Goal: Task Accomplishment & Management: Manage account settings

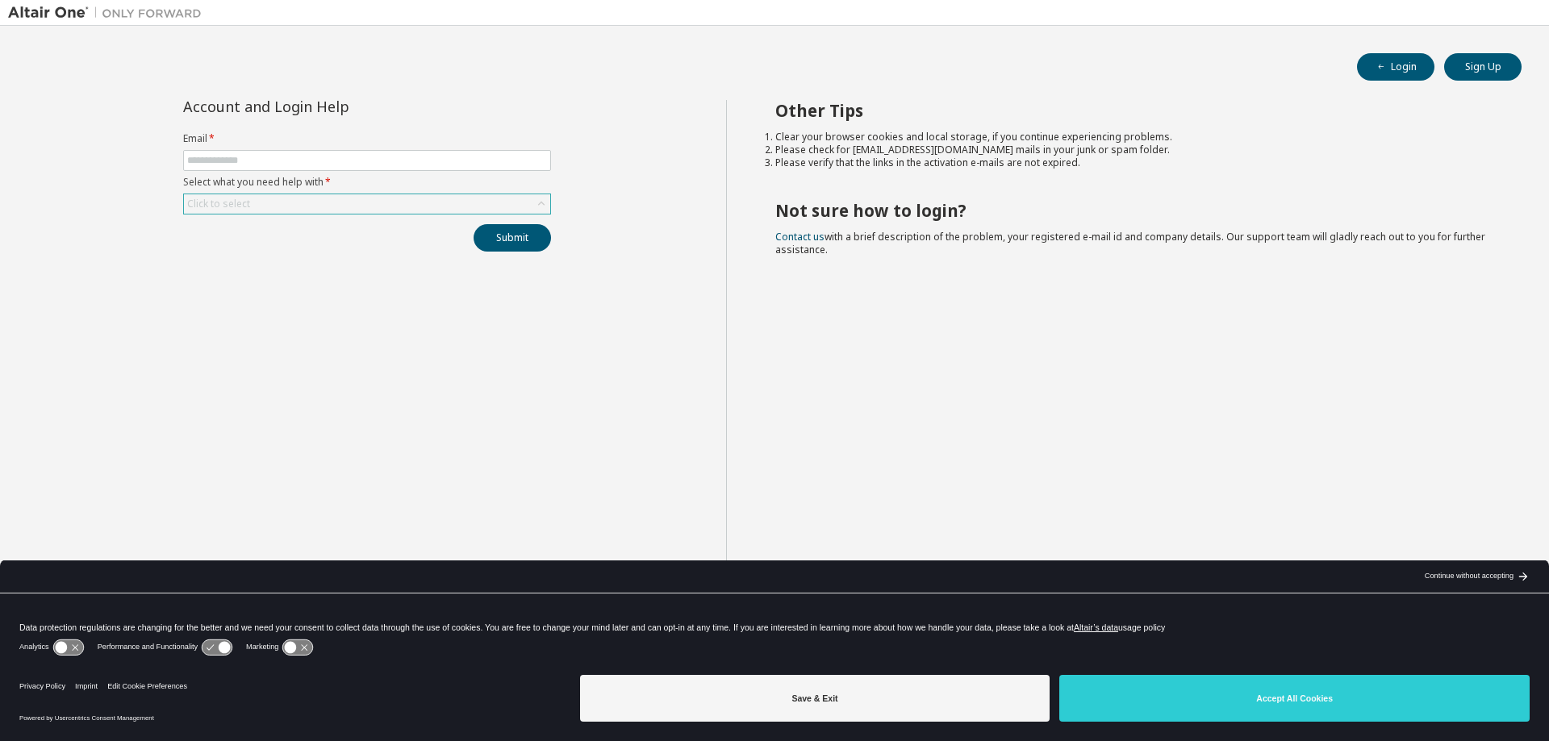
click at [328, 211] on div "Click to select" at bounding box center [367, 203] width 366 height 19
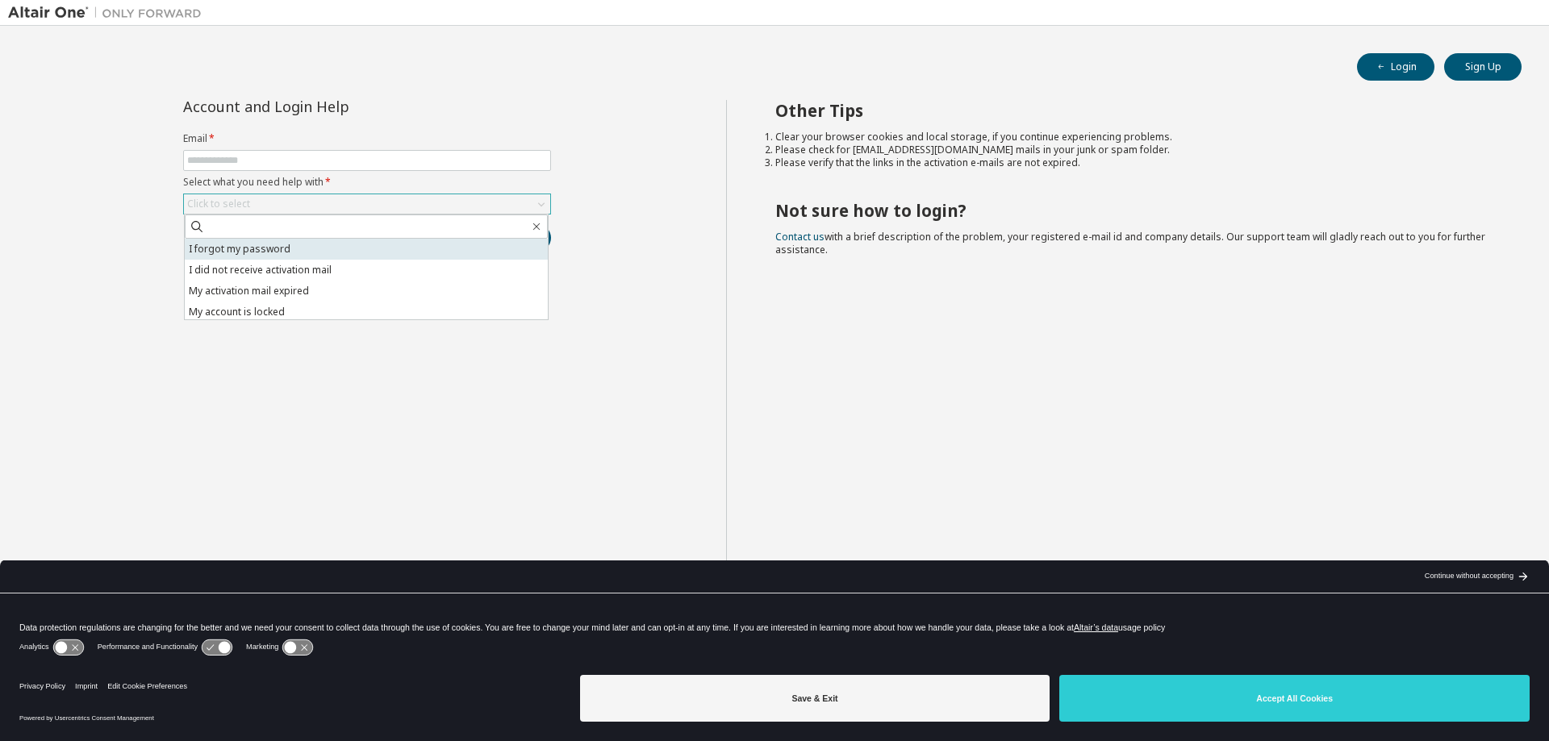
click at [283, 244] on li "I forgot my password" at bounding box center [366, 249] width 363 height 21
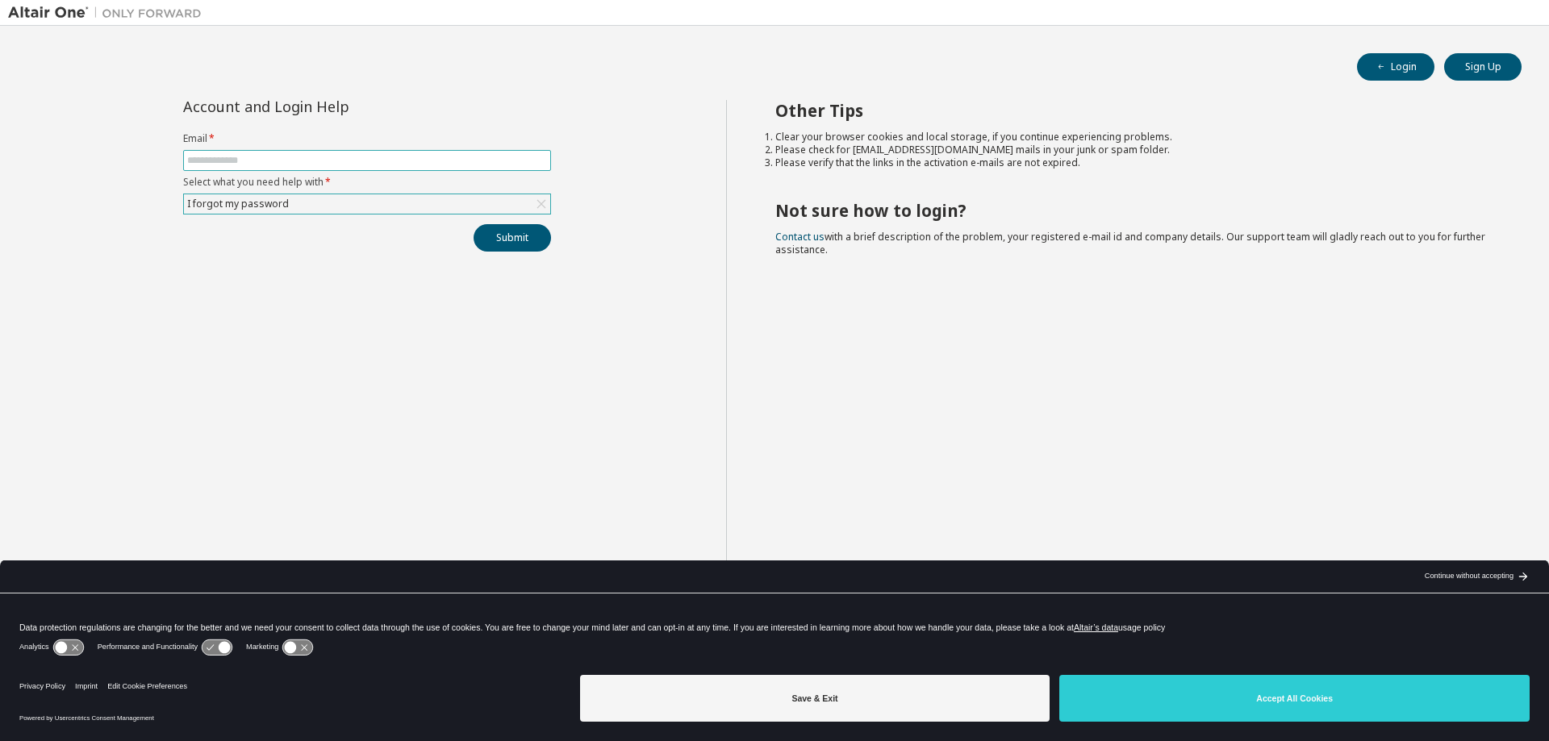
click at [288, 164] on input "text" at bounding box center [367, 160] width 360 height 13
click at [321, 162] on input "text" at bounding box center [367, 160] width 360 height 13
type input "**********"
click at [504, 242] on button "Submit" at bounding box center [512, 237] width 77 height 27
